Goal: Task Accomplishment & Management: Use online tool/utility

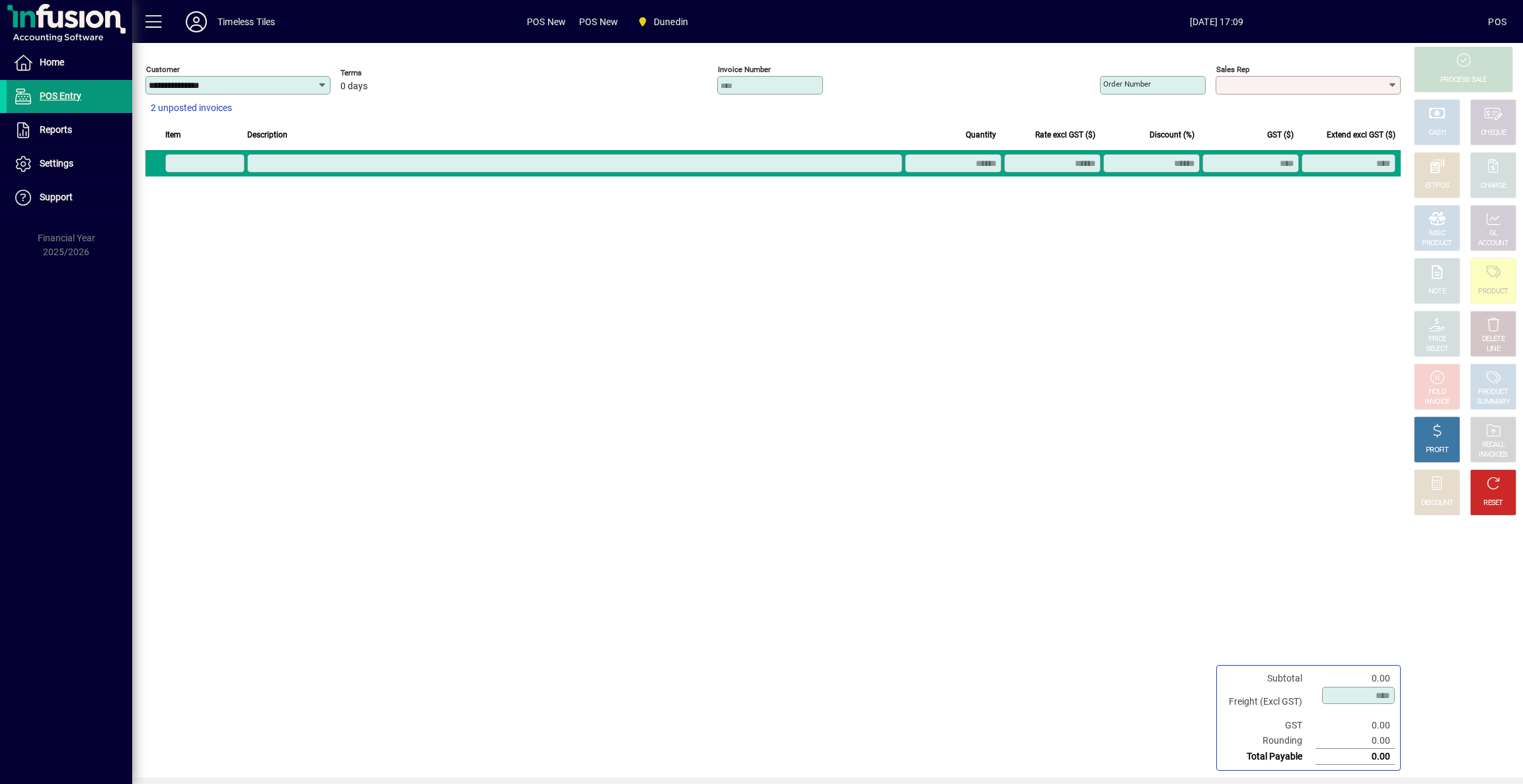
click at [47, 89] on span "POS Entry" at bounding box center [44, 96] width 75 height 16
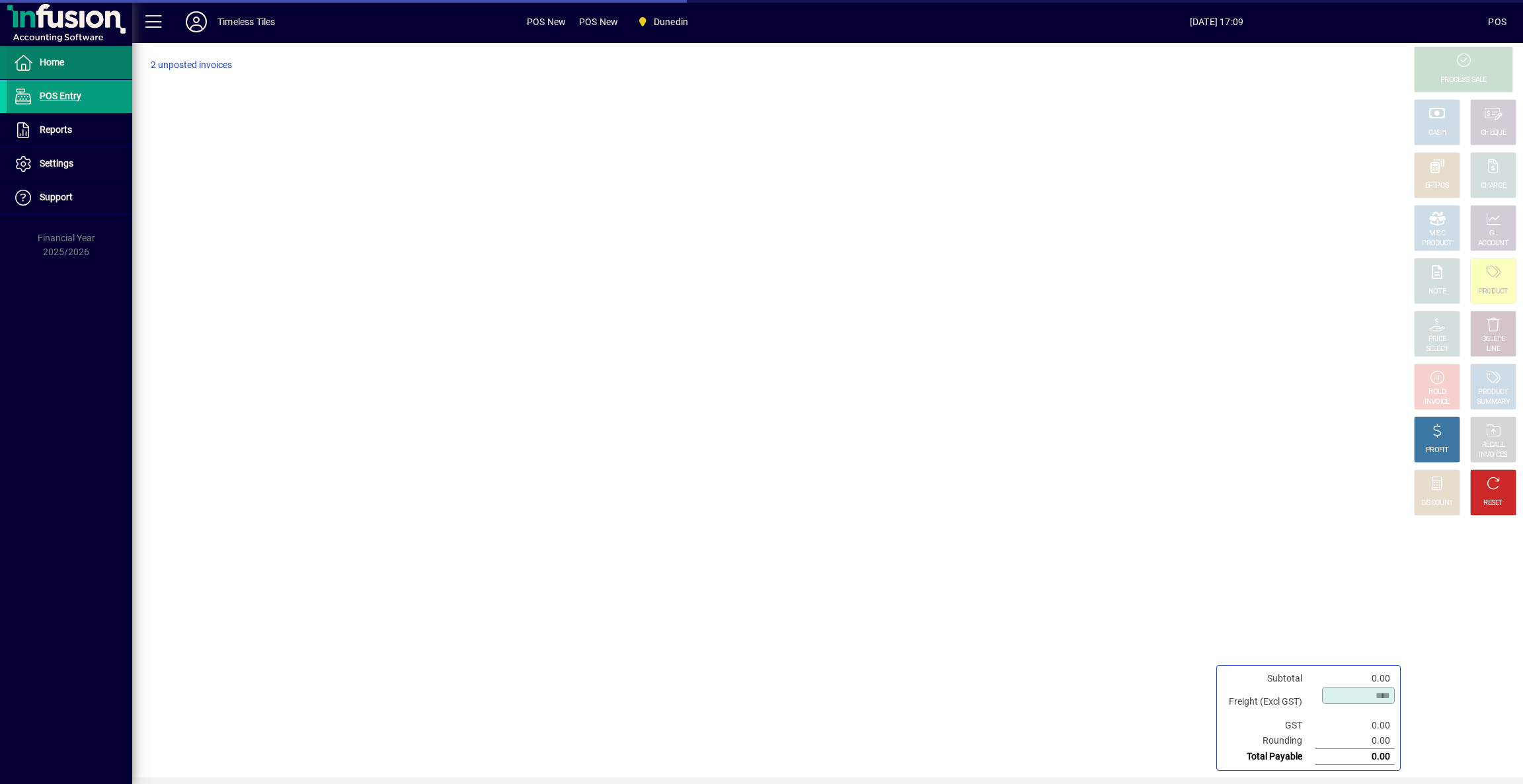
click at [50, 60] on span "Home" at bounding box center [52, 62] width 25 height 10
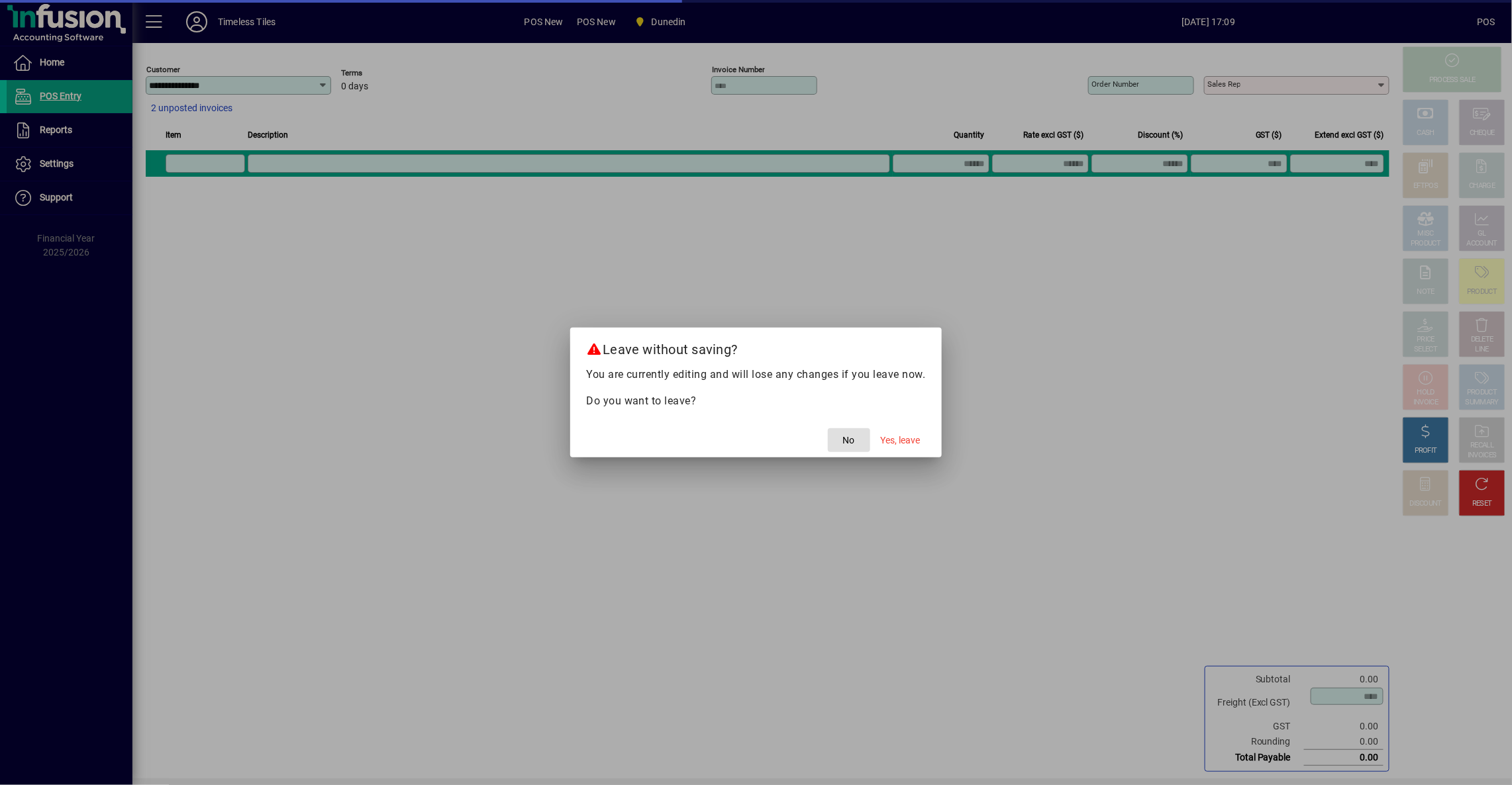
click at [848, 444] on span "No" at bounding box center [848, 440] width 12 height 14
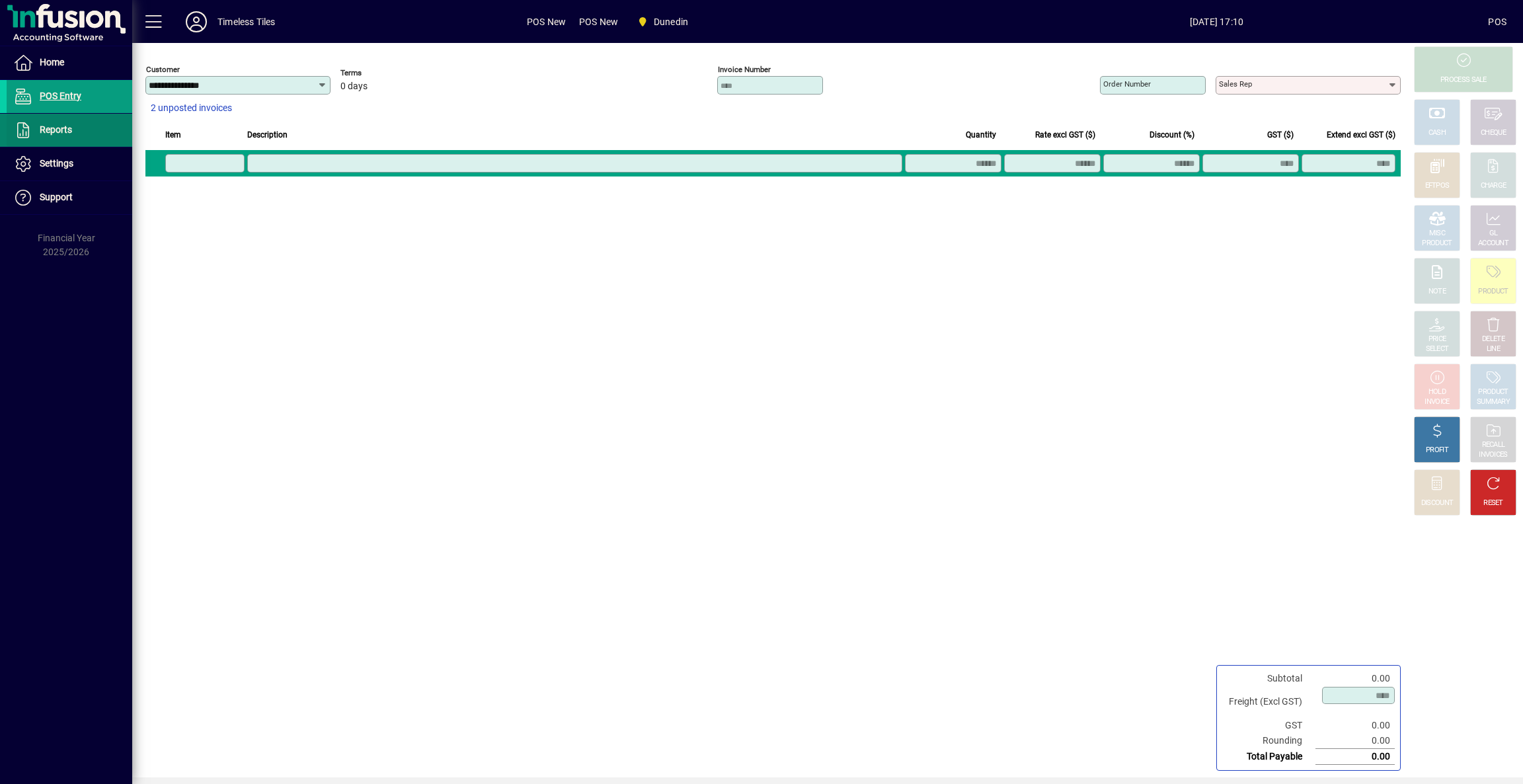
click at [84, 131] on span at bounding box center [69, 129] width 125 height 31
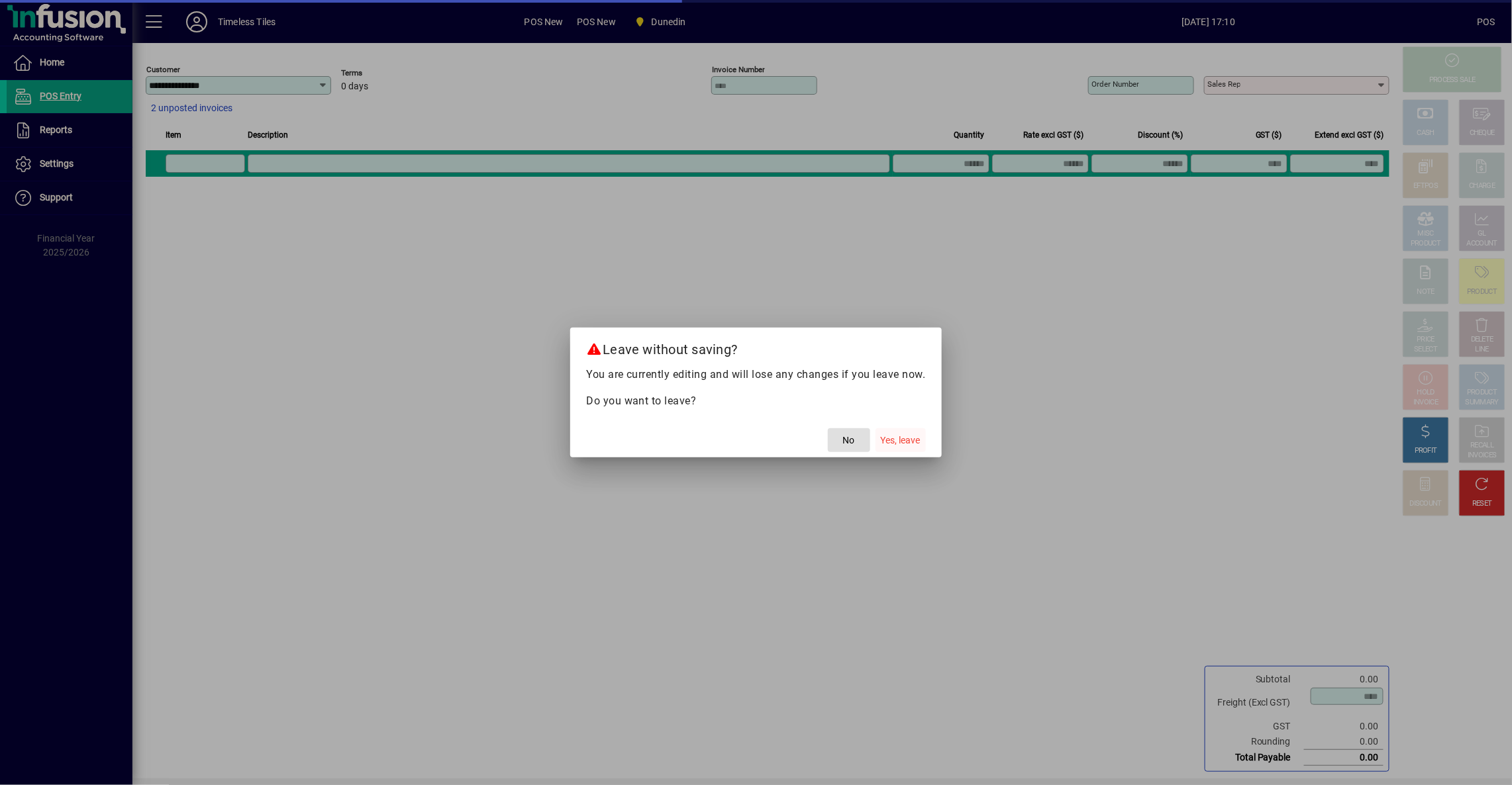
click at [891, 434] on span "Yes, leave" at bounding box center [901, 440] width 40 height 14
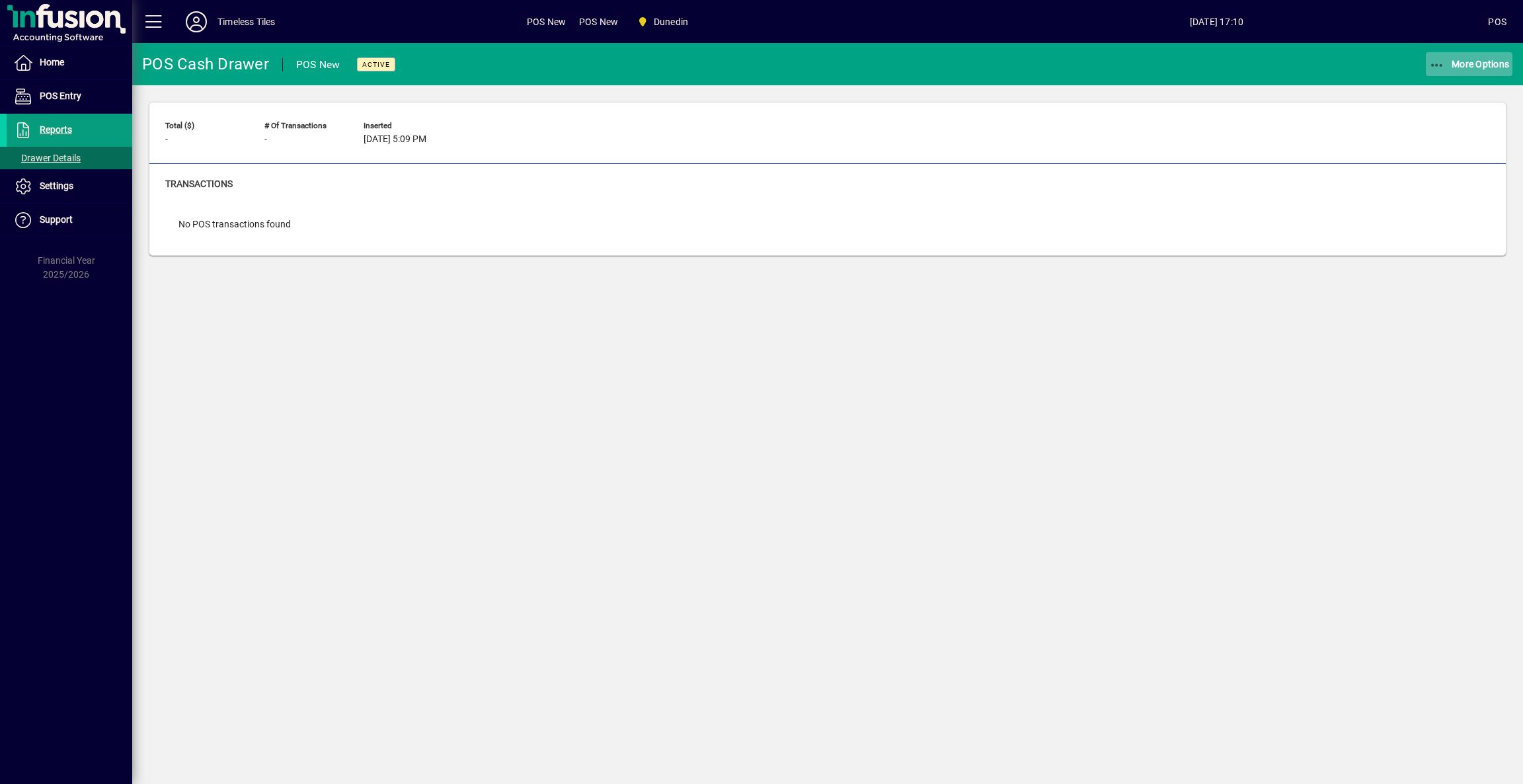
click at [1465, 68] on span "More Options" at bounding box center [1469, 64] width 81 height 10
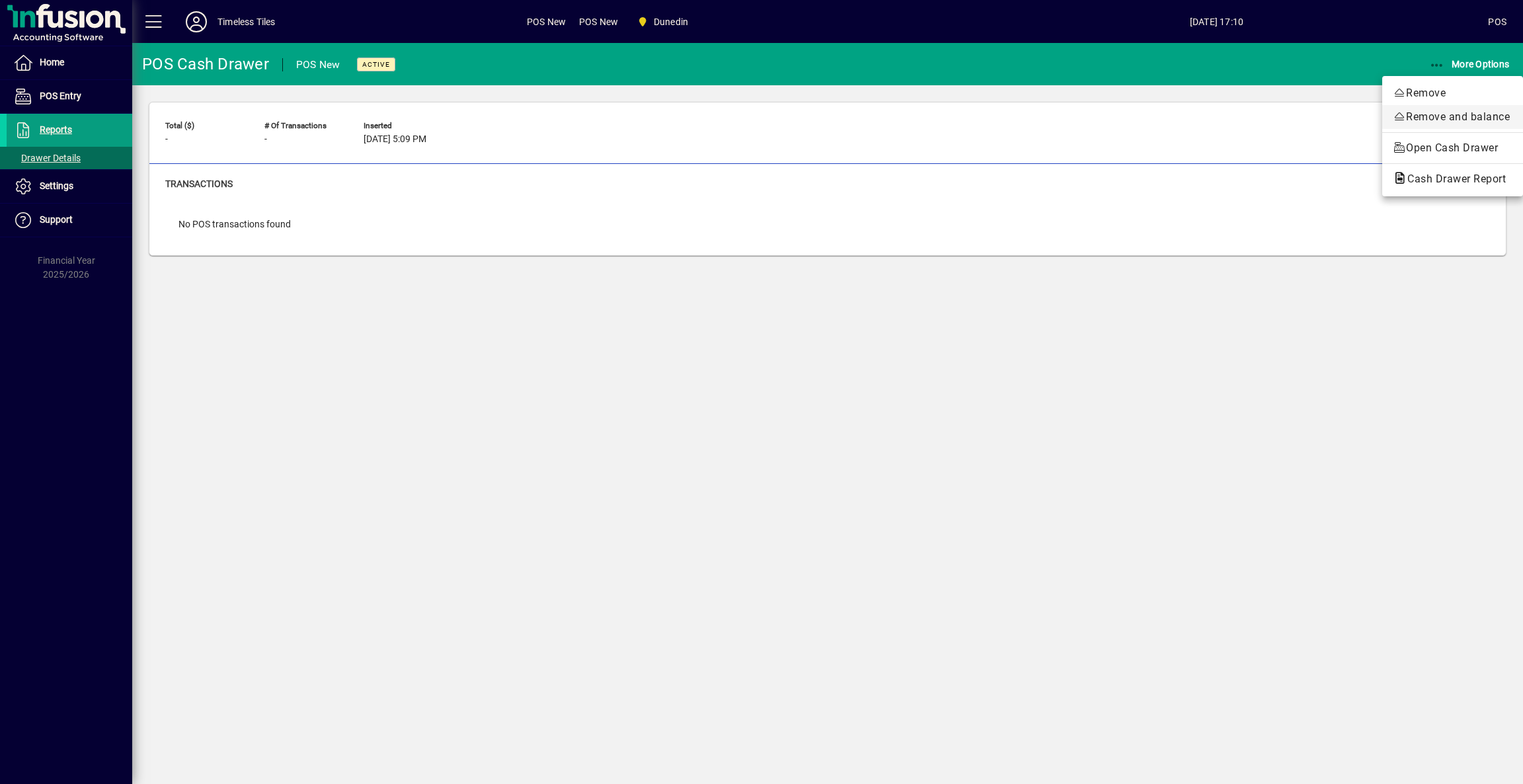
click at [1422, 112] on span "Remove and balance" at bounding box center [1453, 117] width 120 height 16
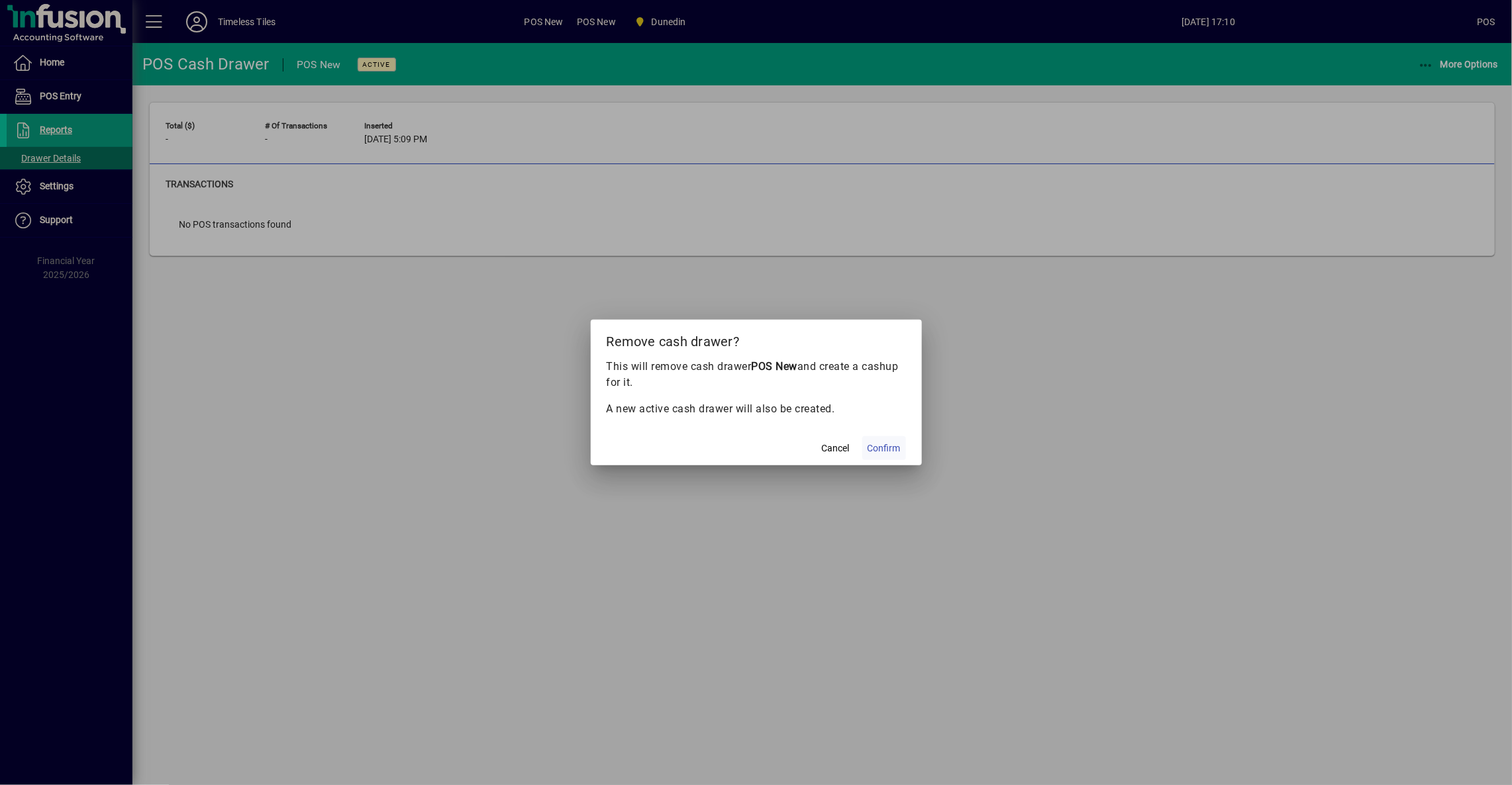
click at [886, 442] on span "Confirm" at bounding box center [883, 448] width 33 height 14
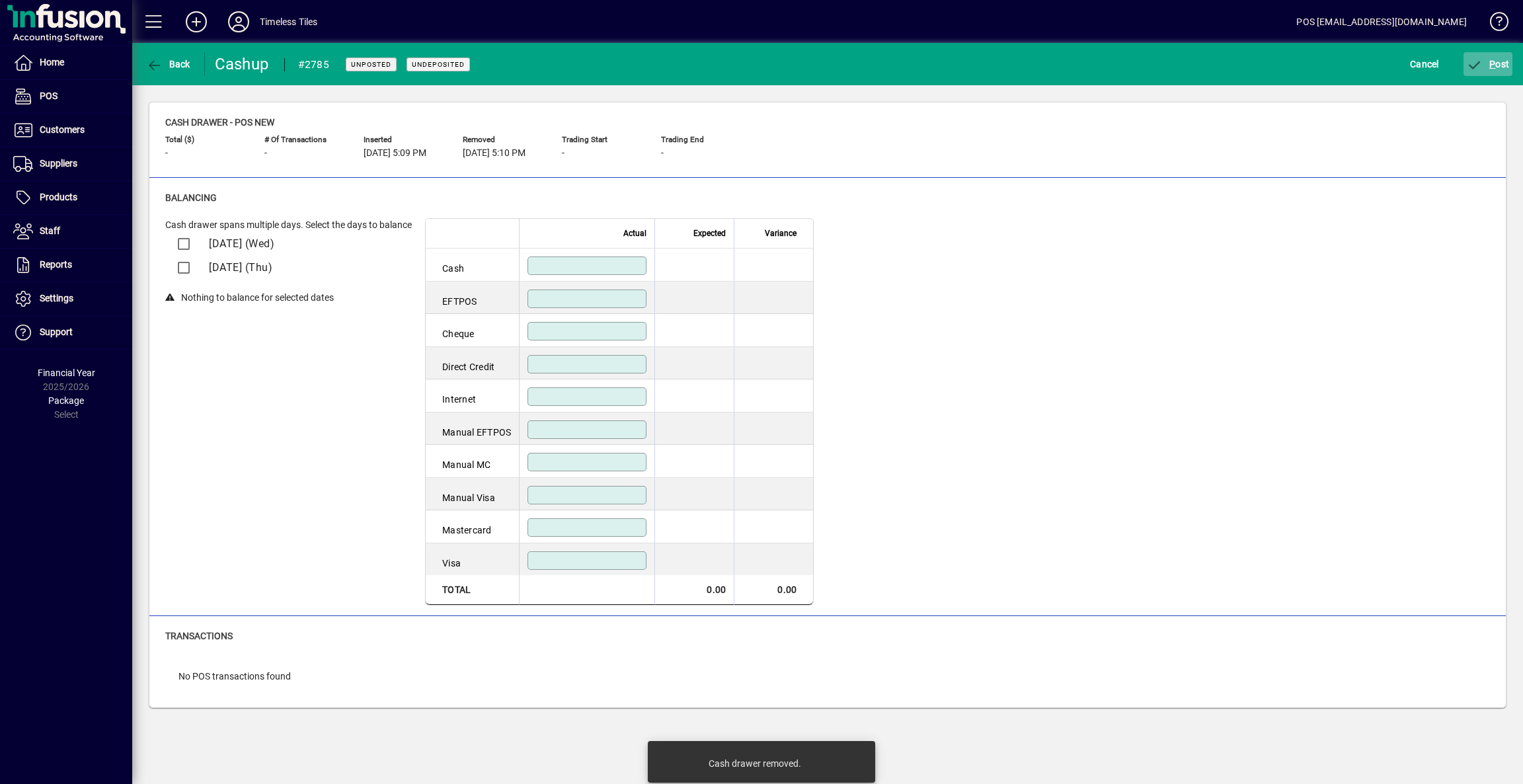
click at [1485, 66] on span "P ost" at bounding box center [1488, 64] width 43 height 10
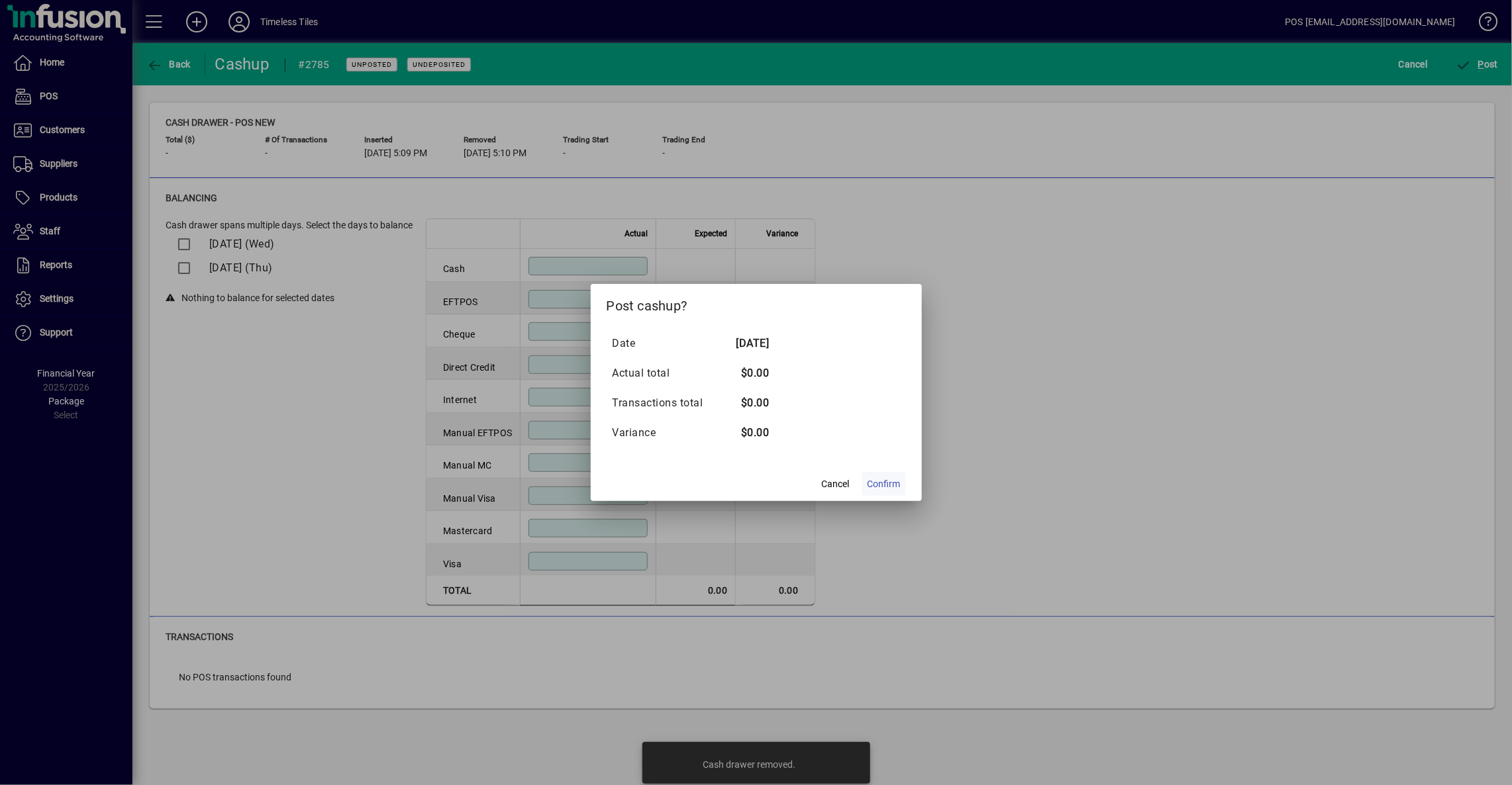
click at [902, 485] on span at bounding box center [884, 483] width 44 height 31
